Goal: Information Seeking & Learning: Learn about a topic

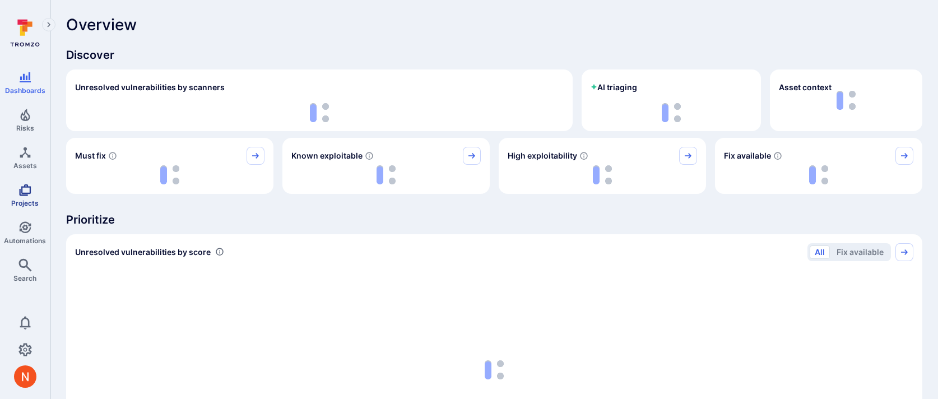
click at [22, 193] on icon "Projects" at bounding box center [25, 190] width 12 height 12
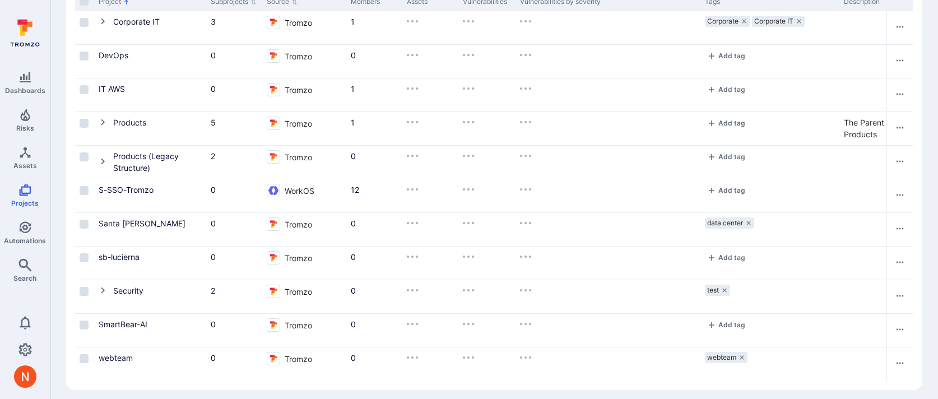
scroll to position [125, 0]
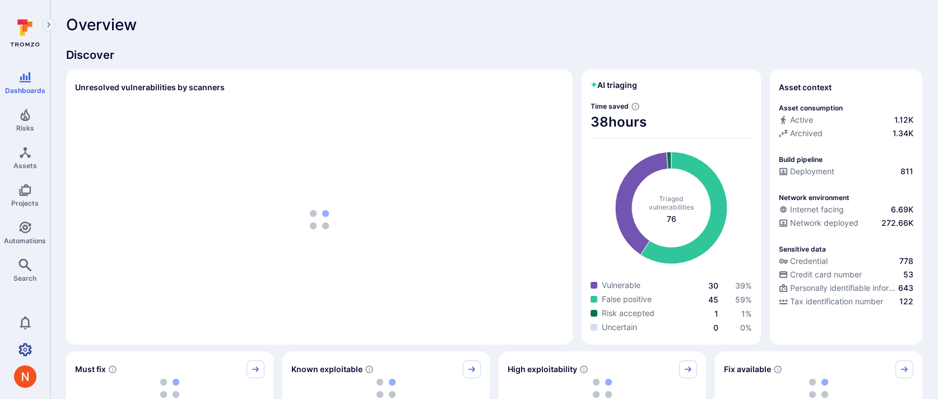
click at [23, 357] on link "Settings" at bounding box center [25, 349] width 50 height 22
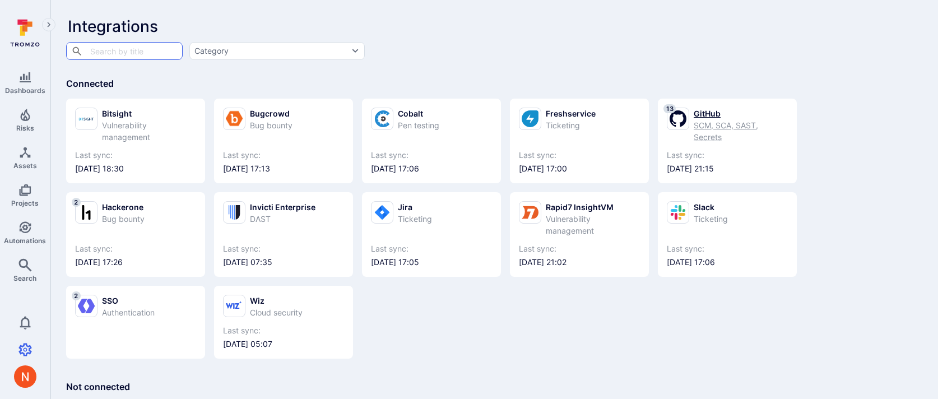
click at [719, 114] on div "GitHub" at bounding box center [740, 114] width 94 height 12
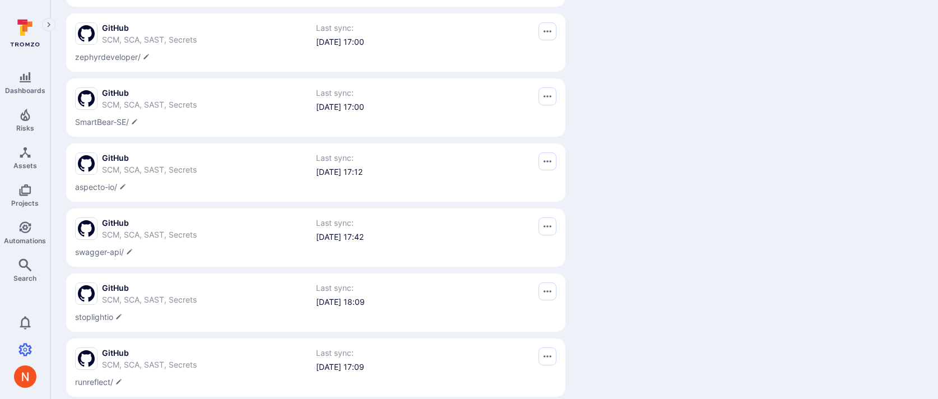
scroll to position [663, 0]
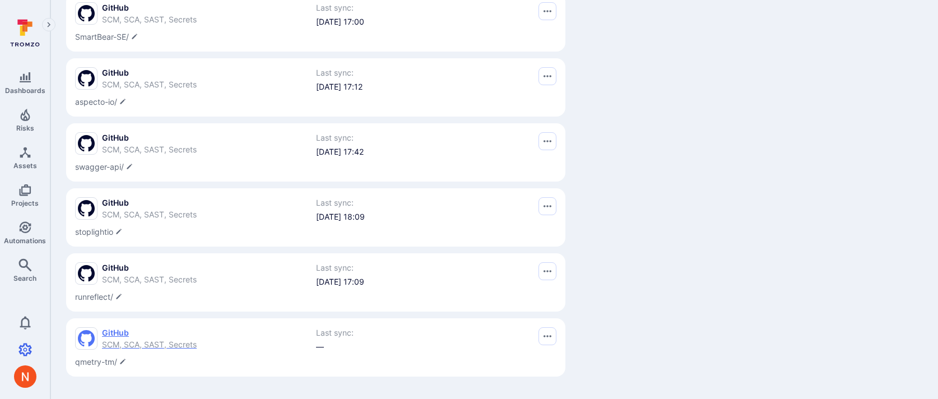
click at [116, 339] on div "GitHub SCM, SCA, SAST, Secrets" at bounding box center [149, 338] width 95 height 23
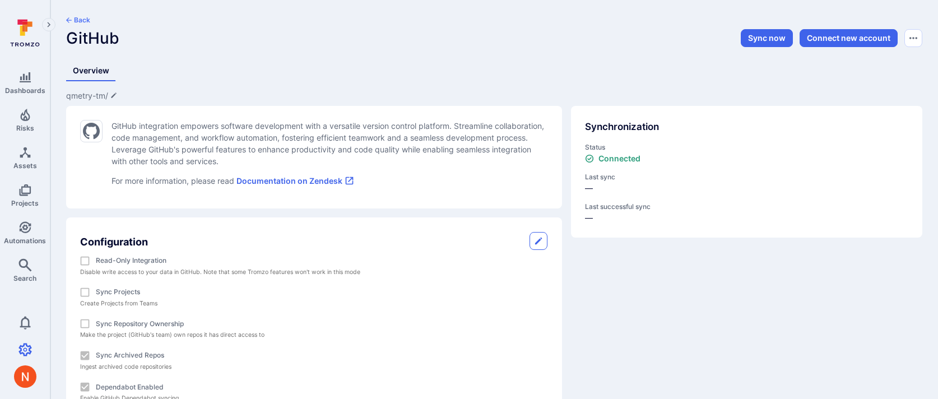
drag, startPoint x: 764, startPoint y: 38, endPoint x: 495, endPoint y: 102, distance: 277.0
click at [495, 102] on div "Back GitHub Sync now Connect new account Overview qmetry-tm/ GitHub integration…" at bounding box center [493, 244] width 887 height 489
click at [22, 156] on icon "Assets" at bounding box center [25, 152] width 11 height 11
click at [750, 34] on button "Sync now" at bounding box center [766, 38] width 52 height 18
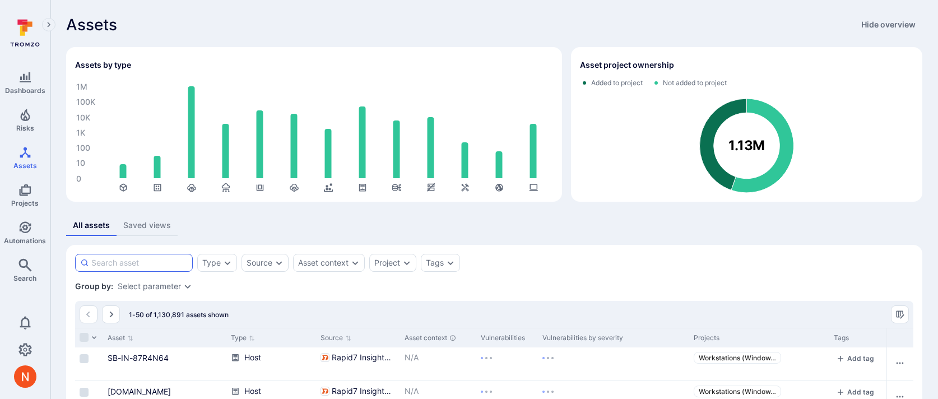
click at [148, 263] on input at bounding box center [139, 262] width 96 height 11
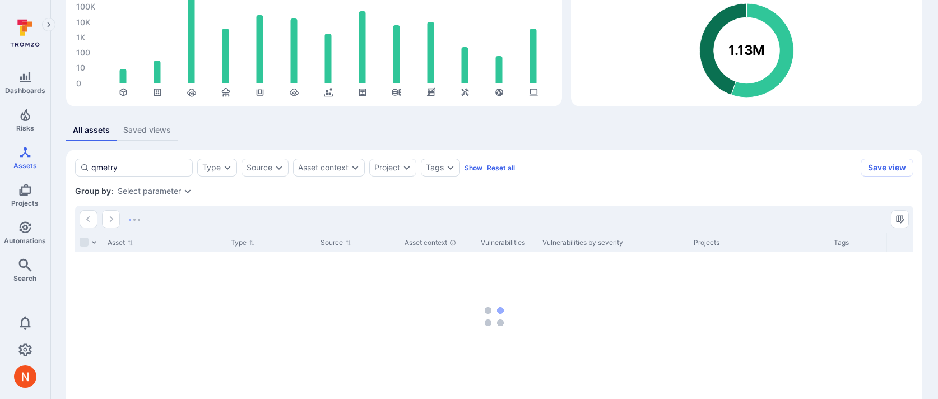
scroll to position [97, 0]
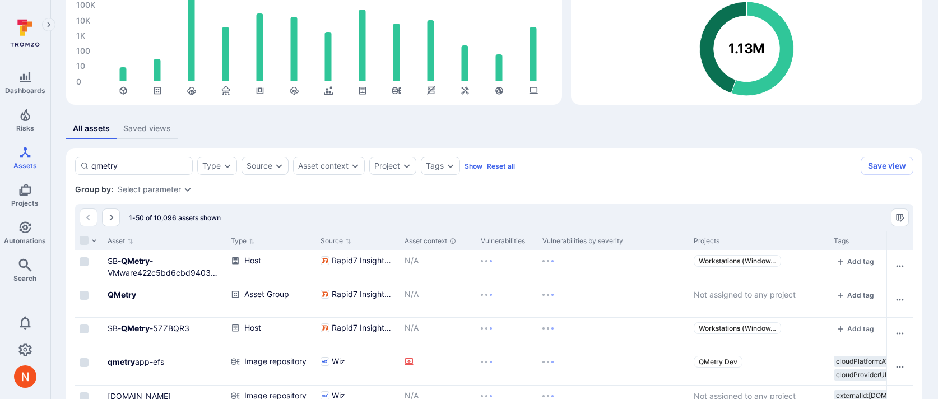
click at [256, 167] on div "Source" at bounding box center [259, 165] width 26 height 9
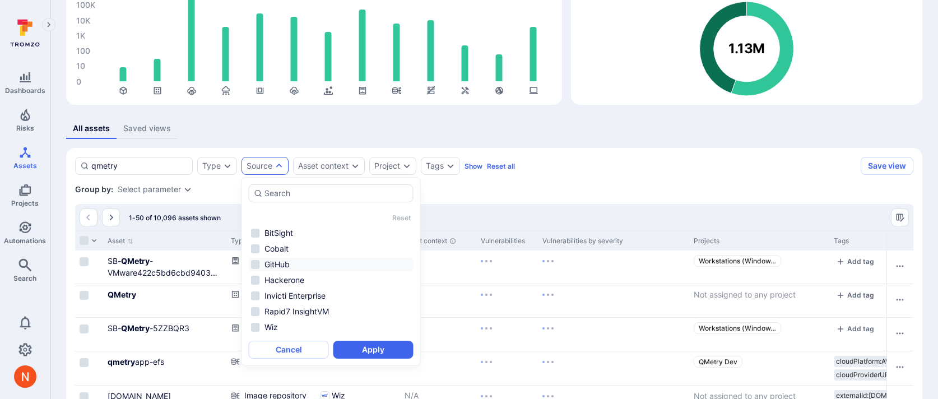
click at [276, 269] on li "GitHub" at bounding box center [331, 264] width 165 height 13
click at [363, 351] on button "Apply" at bounding box center [373, 350] width 80 height 18
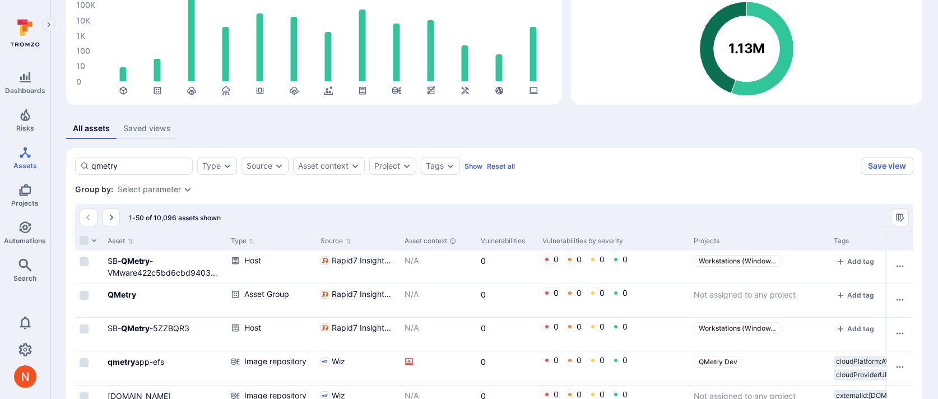
click at [253, 130] on div "All assets Saved views" at bounding box center [494, 128] width 856 height 21
click at [256, 162] on div "Source" at bounding box center [259, 165] width 26 height 9
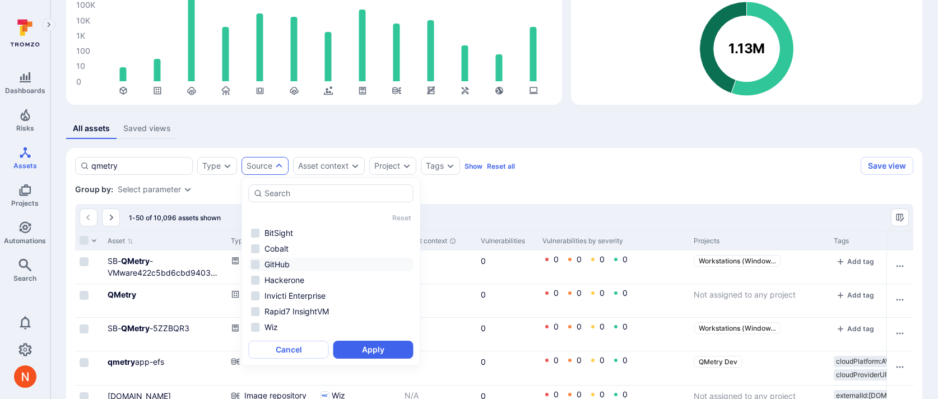
click at [274, 268] on li "GitHub" at bounding box center [331, 264] width 165 height 13
click at [361, 353] on button "Apply" at bounding box center [373, 350] width 80 height 18
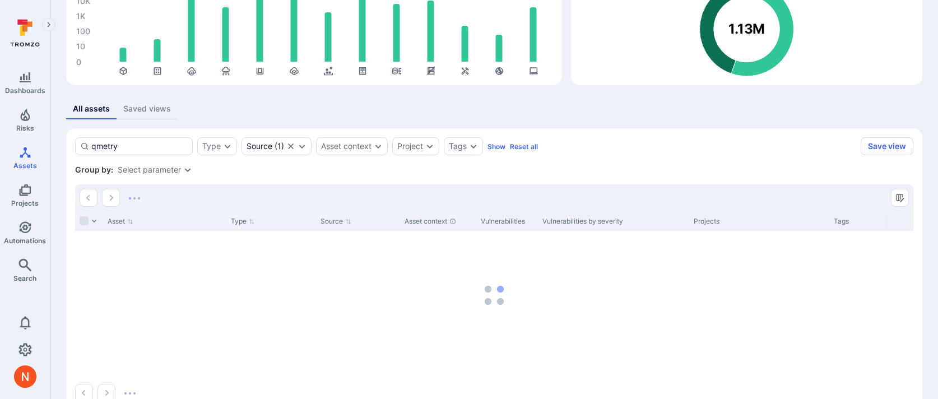
scroll to position [144, 0]
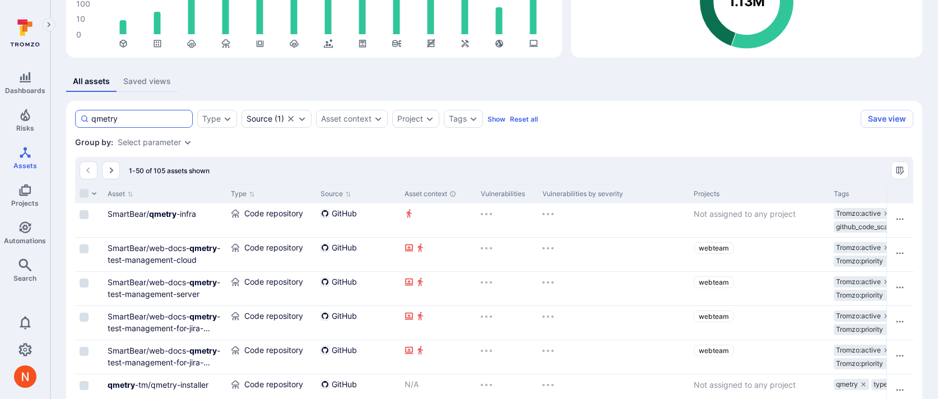
click at [153, 120] on input "qmetry" at bounding box center [139, 118] width 96 height 11
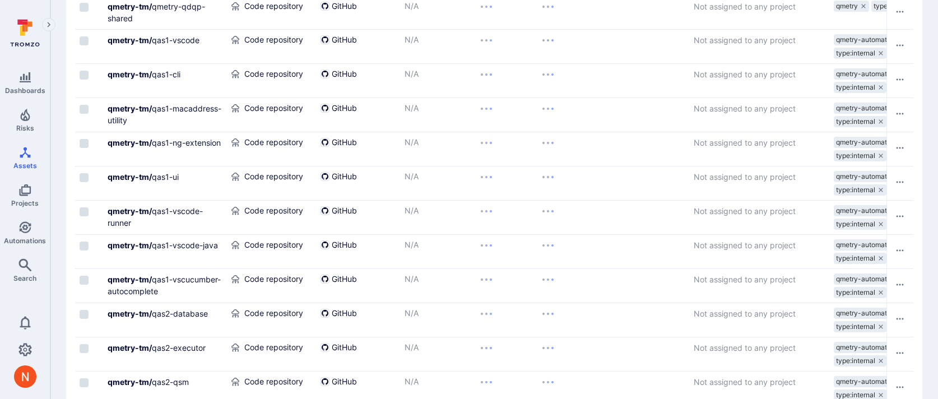
scroll to position [511, 0]
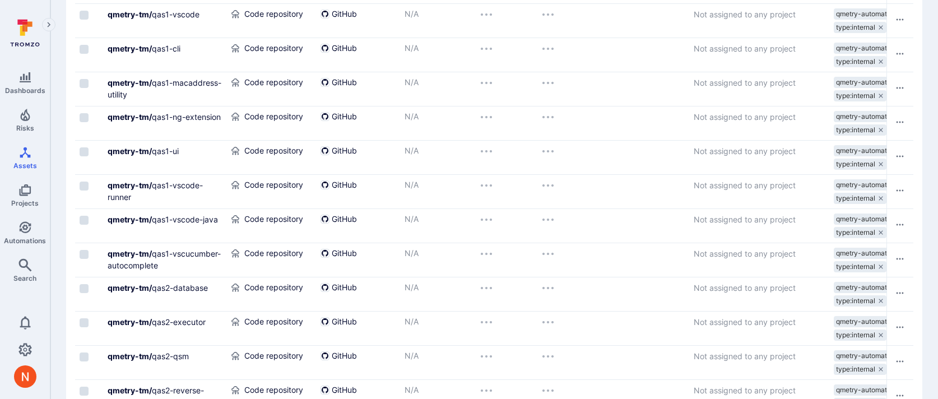
type input "qmetry-tm/"
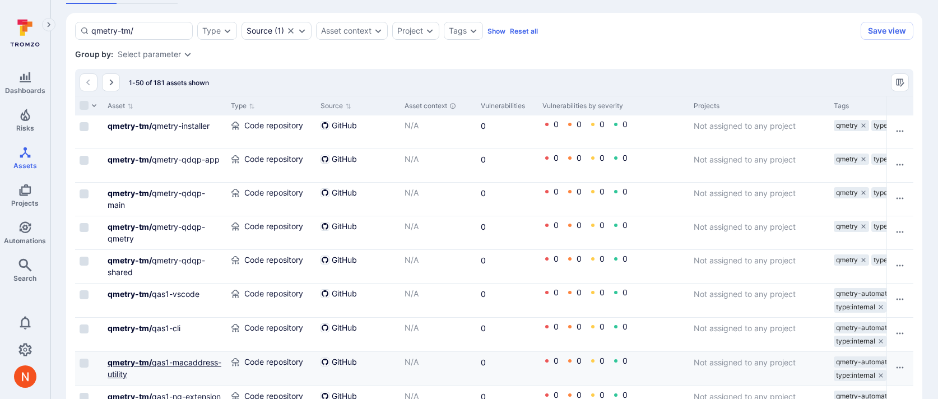
scroll to position [204, 0]
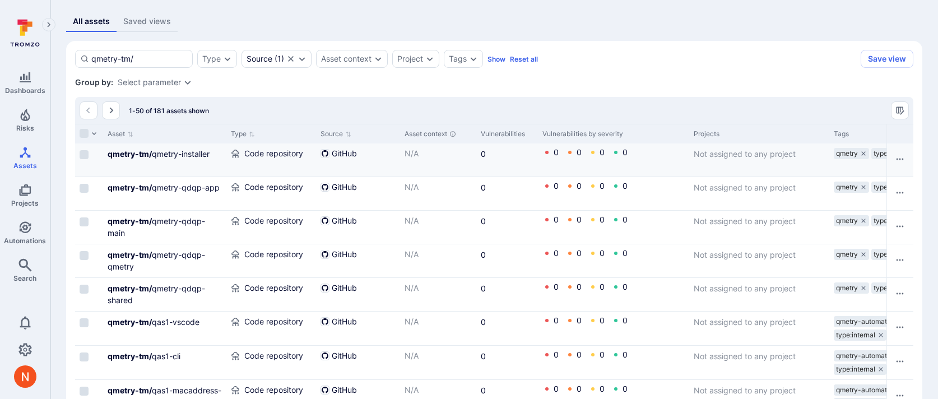
click at [144, 147] on div "qmetry-tm/ qmetry-installer" at bounding box center [164, 159] width 123 height 33
click at [144, 151] on b "qmetry-tm/" at bounding box center [130, 154] width 44 height 10
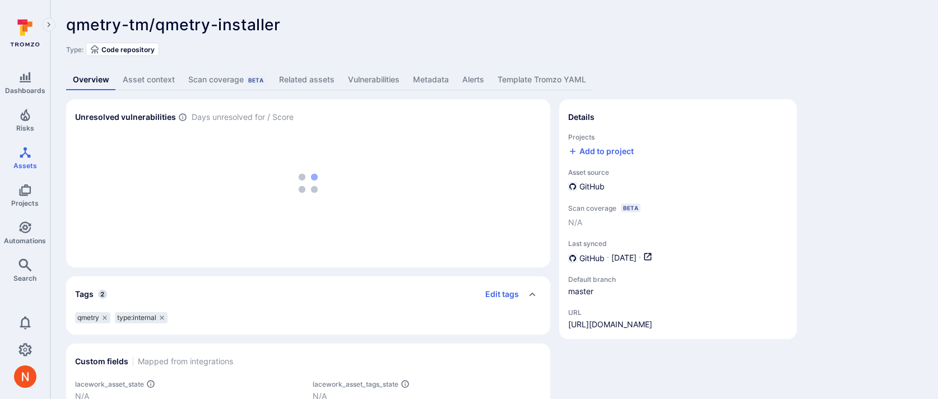
click at [365, 73] on link "Vulnerabilities" at bounding box center [373, 79] width 65 height 21
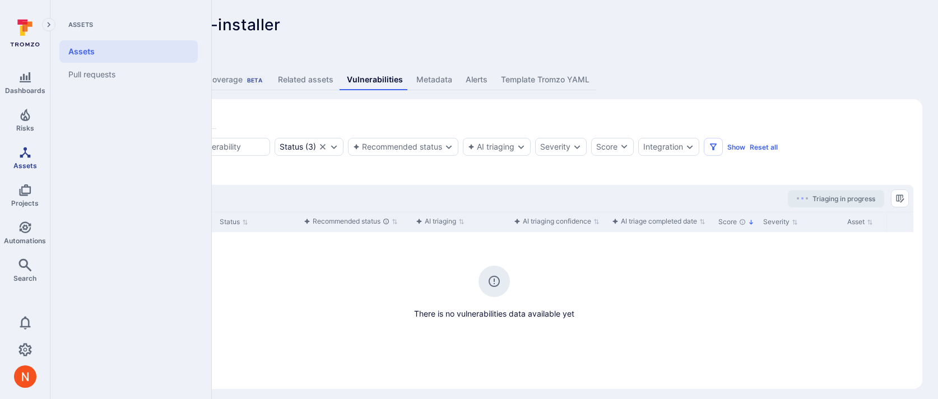
click at [19, 155] on icon "Assets" at bounding box center [24, 152] width 13 height 13
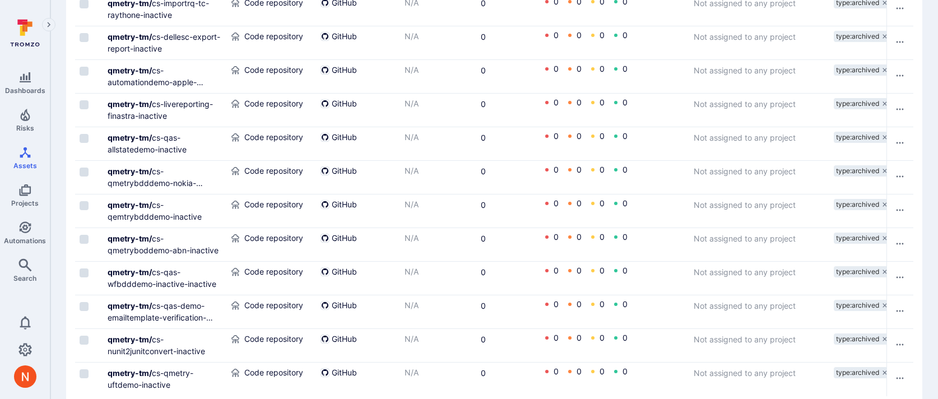
scroll to position [1684, 0]
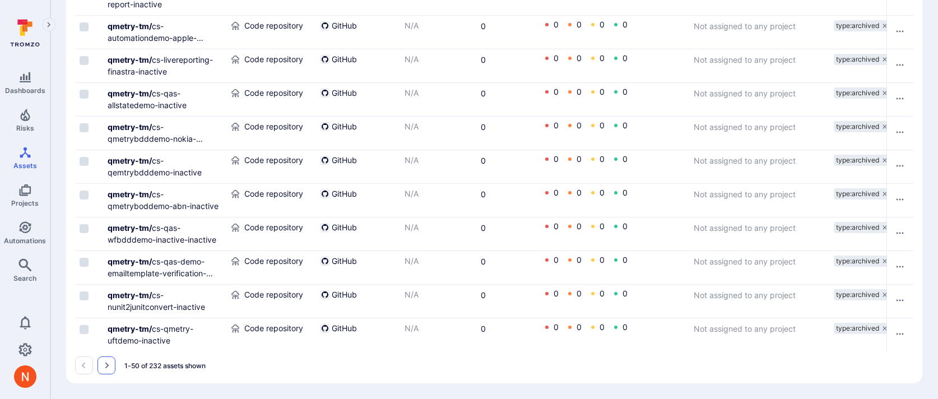
click at [107, 363] on icon "Go to the next page" at bounding box center [107, 365] width 4 height 6
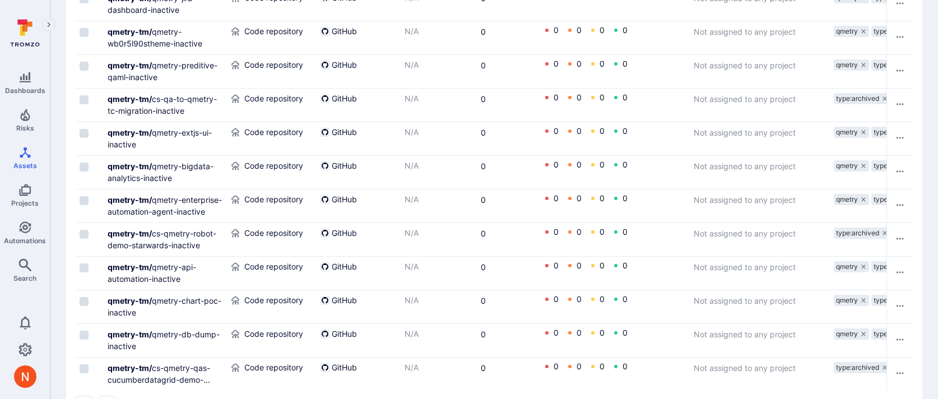
scroll to position [1684, 0]
